Goal: Task Accomplishment & Management: Manage account settings

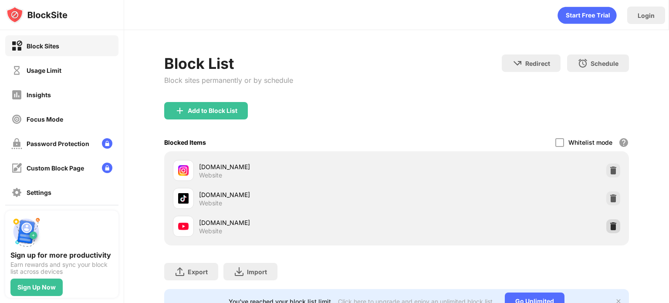
click at [610, 226] on img at bounding box center [613, 226] width 9 height 9
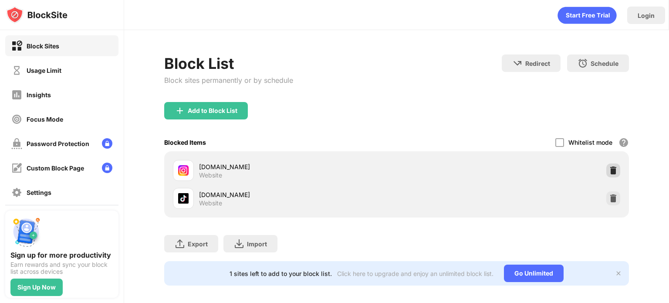
click at [609, 169] on img at bounding box center [613, 170] width 9 height 9
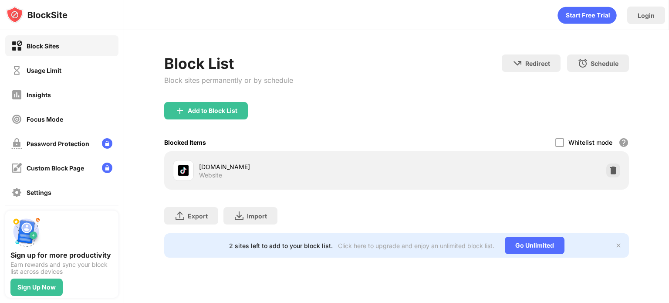
click at [214, 122] on div "Add to Block List" at bounding box center [396, 117] width 465 height 31
click at [213, 103] on div "Add to Block List" at bounding box center [206, 110] width 84 height 17
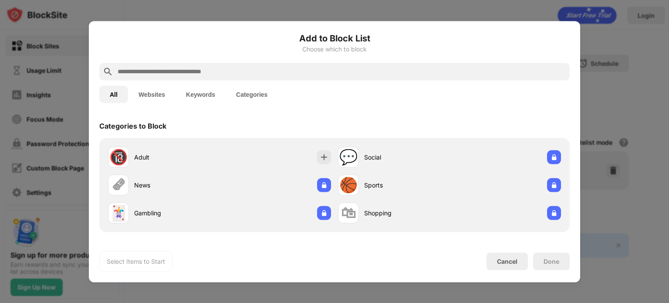
click at [198, 59] on div "Add to Block List Choose which to block" at bounding box center [334, 46] width 471 height 31
click at [199, 74] on input "text" at bounding box center [342, 71] width 450 height 10
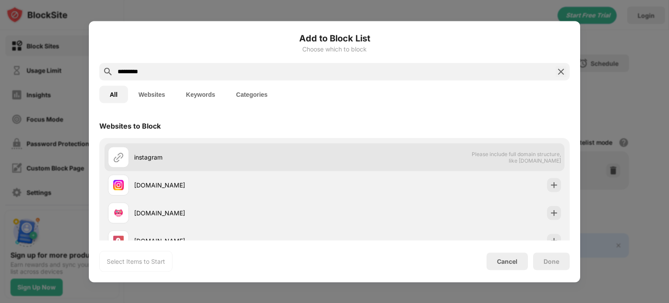
type input "*********"
click at [227, 146] on div "instagram" at bounding box center [221, 156] width 227 height 21
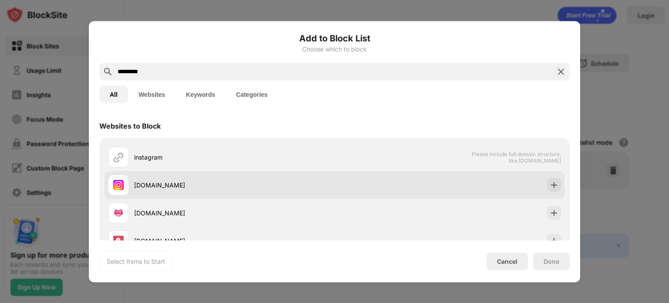
click at [237, 174] on div "[DOMAIN_NAME]" at bounding box center [221, 184] width 227 height 21
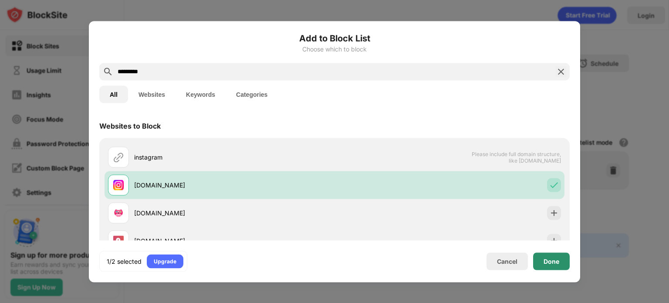
click at [551, 256] on div "1/2 selected Upgrade Cancel Done" at bounding box center [334, 261] width 471 height 21
click at [551, 256] on div "Done" at bounding box center [551, 260] width 37 height 17
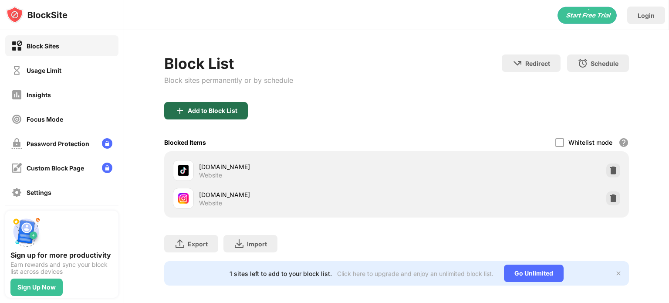
click at [192, 113] on div "Add to Block List" at bounding box center [213, 110] width 50 height 7
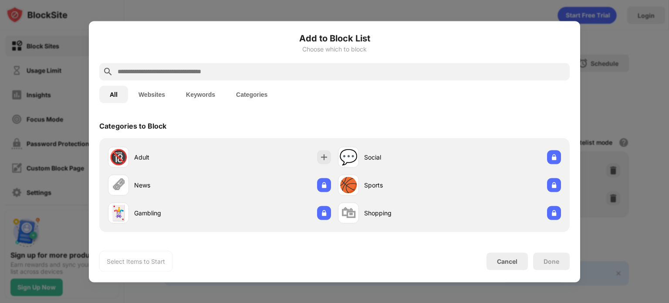
click at [176, 68] on input "text" at bounding box center [342, 71] width 450 height 10
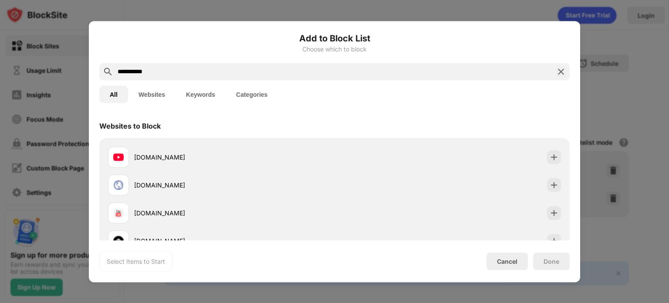
type input "**********"
click at [295, 115] on div "Websites to Block" at bounding box center [334, 125] width 471 height 24
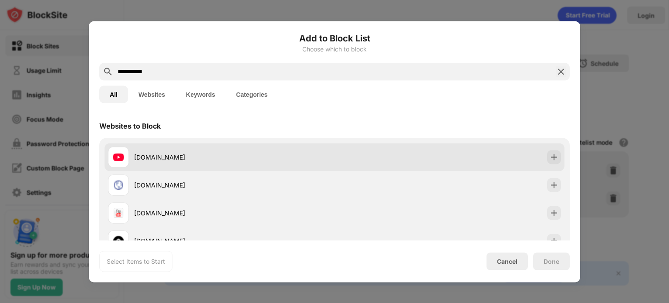
click at [279, 170] on div "[DOMAIN_NAME]" at bounding box center [335, 157] width 460 height 28
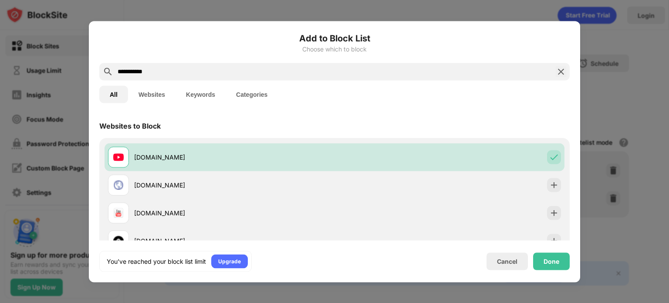
click at [559, 271] on div "You’ve reached your block list limit Upgrade Cancel Done" at bounding box center [334, 261] width 471 height 21
click at [560, 266] on div "Done" at bounding box center [551, 260] width 37 height 17
